Goal: Check status: Check status

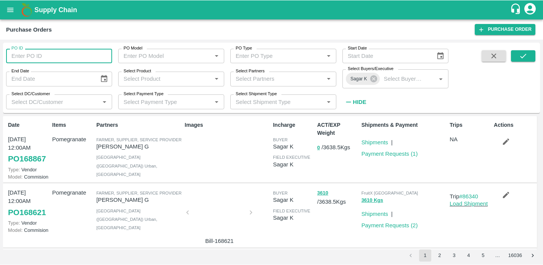
scroll to position [398, 0]
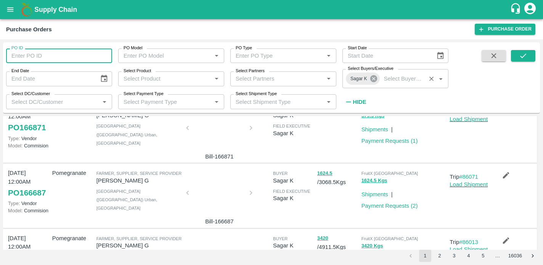
click at [375, 80] on icon at bounding box center [374, 78] width 8 height 8
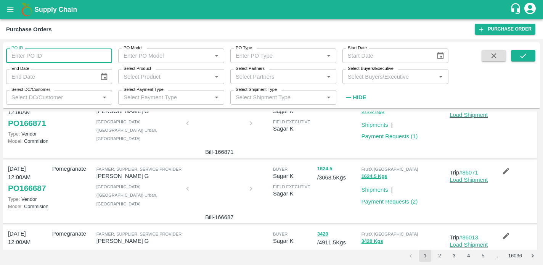
click at [38, 60] on input "PO ID" at bounding box center [59, 55] width 106 height 14
type input "167191"
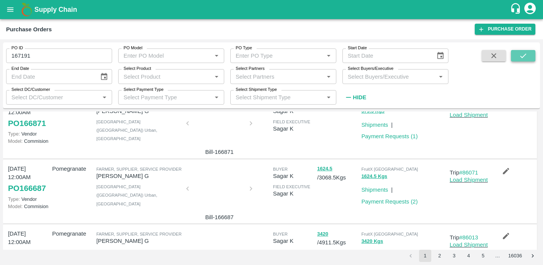
click at [523, 57] on icon "submit" at bounding box center [523, 55] width 8 height 8
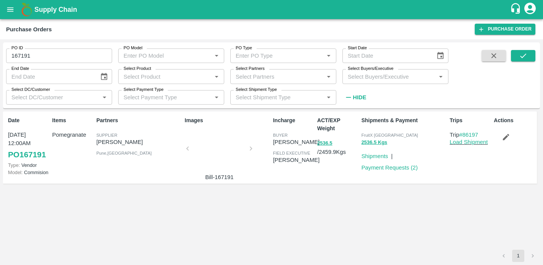
click at [214, 154] on div at bounding box center [219, 150] width 57 height 40
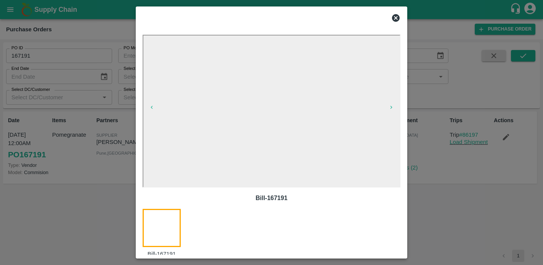
click at [395, 17] on icon at bounding box center [395, 17] width 9 height 9
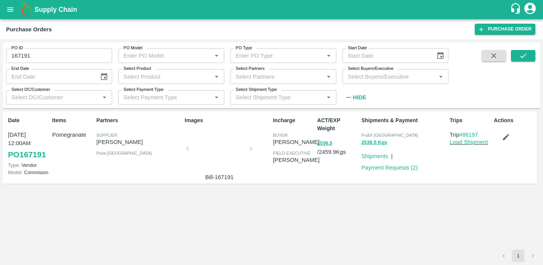
click at [218, 158] on div at bounding box center [219, 150] width 57 height 40
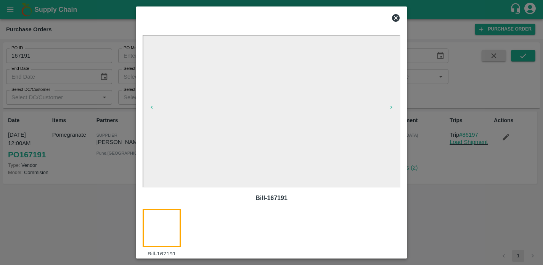
click at [396, 20] on icon at bounding box center [396, 18] width 8 height 8
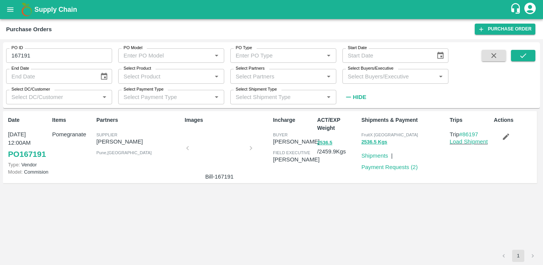
click at [21, 151] on link "PO 167191" at bounding box center [27, 155] width 38 height 14
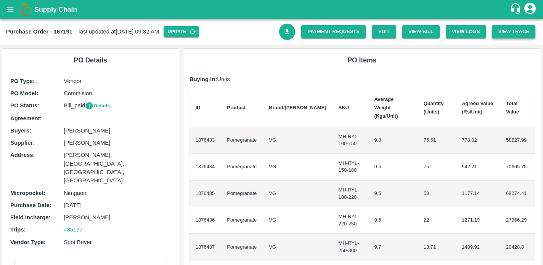
click at [513, 28] on button "View Trace" at bounding box center [513, 31] width 43 height 13
click at [455, 34] on button "View Logs" at bounding box center [466, 31] width 40 height 13
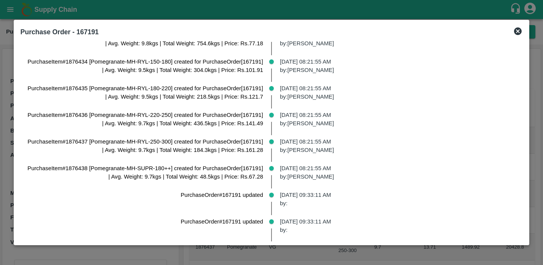
scroll to position [54, 0]
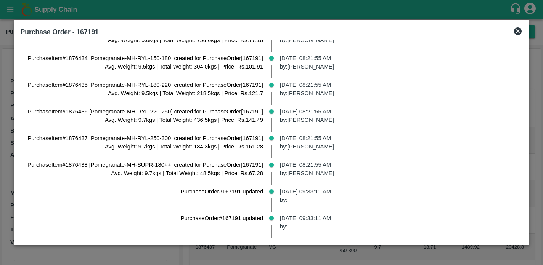
click at [515, 32] on icon at bounding box center [517, 31] width 9 height 9
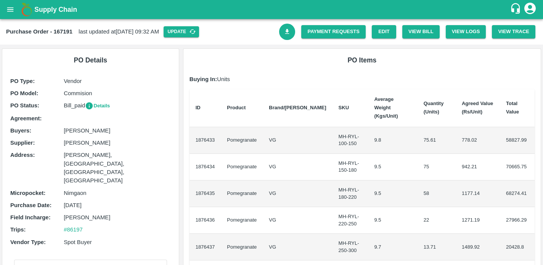
click at [96, 105] on button "Details" at bounding box center [97, 106] width 25 height 9
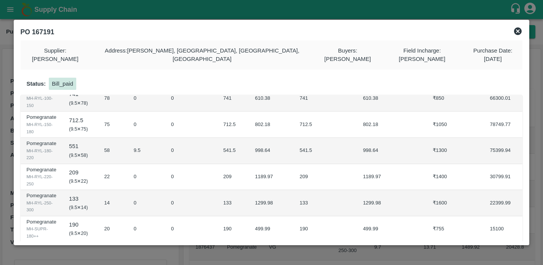
scroll to position [48, 0]
click at [516, 34] on icon at bounding box center [518, 31] width 8 height 8
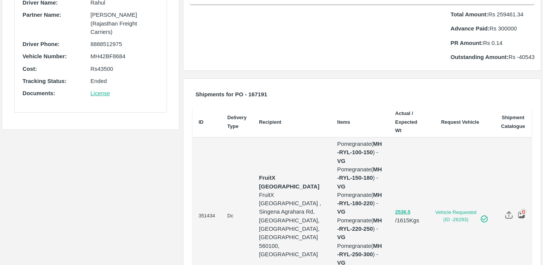
scroll to position [0, 0]
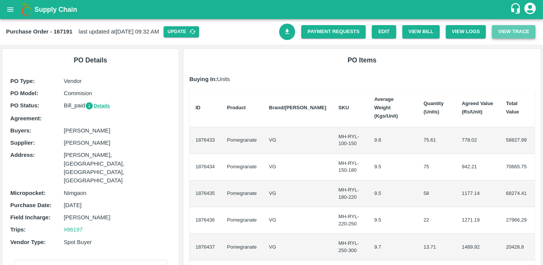
click at [512, 35] on button "View Trace" at bounding box center [513, 31] width 43 height 13
click at [11, 8] on icon "open drawer" at bounding box center [10, 9] width 8 height 8
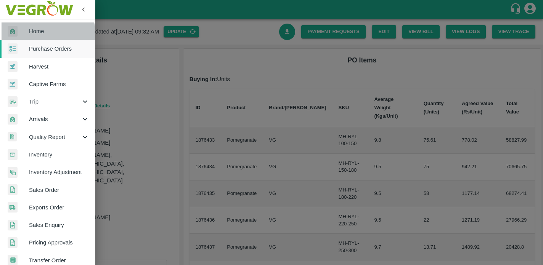
click at [41, 35] on link "Home" at bounding box center [47, 31] width 95 height 18
